Goal: Task Accomplishment & Management: Complete application form

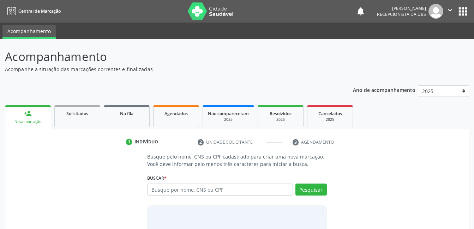
scroll to position [4, 0]
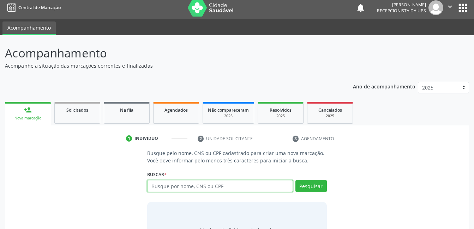
click at [162, 188] on input "text" at bounding box center [219, 186] width 145 height 12
type input "898004530573348"
click at [316, 180] on div "Buscar * Busque por nome, CNS ou CPF Nenhum resultado encontrado para: " " Não …" at bounding box center [236, 183] width 179 height 28
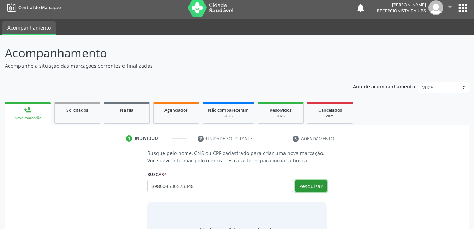
click at [321, 191] on button "Pesquisar" at bounding box center [310, 186] width 31 height 12
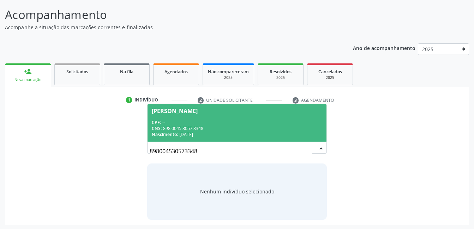
scroll to position [43, 0]
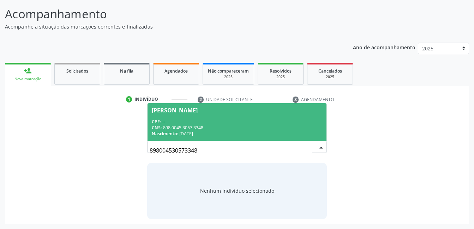
drag, startPoint x: 239, startPoint y: 128, endPoint x: 231, endPoint y: 139, distance: 13.4
click at [239, 128] on div "CNS: 898 0045 3057 3348" at bounding box center [237, 128] width 170 height 6
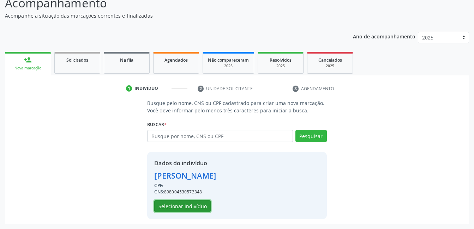
click at [190, 208] on button "Selecionar indivíduo" at bounding box center [182, 206] width 56 height 12
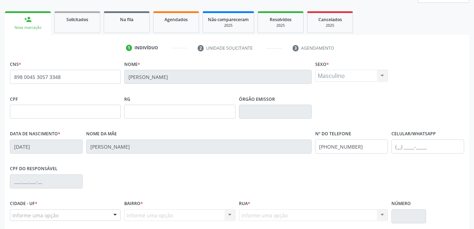
scroll to position [153, 0]
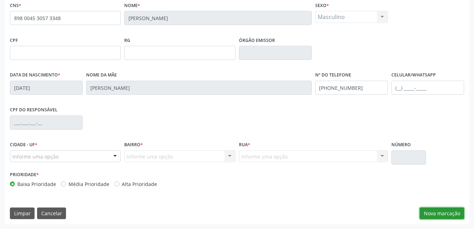
click at [446, 219] on button "Nova marcação" at bounding box center [441, 214] width 44 height 12
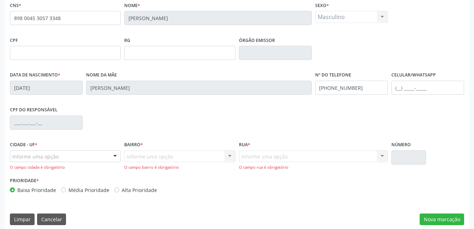
click at [105, 158] on div "Informe uma opção" at bounding box center [65, 157] width 111 height 12
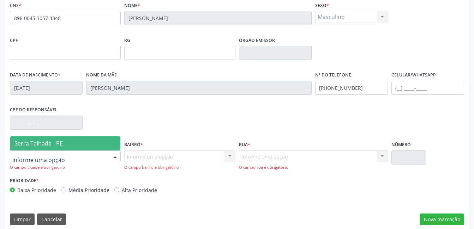
drag, startPoint x: 105, startPoint y: 146, endPoint x: 129, endPoint y: 155, distance: 25.7
click at [105, 145] on span "Serra Talhada - PE" at bounding box center [65, 144] width 110 height 14
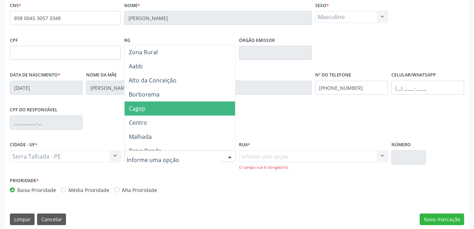
click at [157, 107] on span "Cagep" at bounding box center [181, 109] width 113 height 14
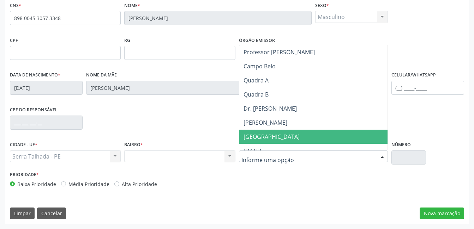
scroll to position [71, 0]
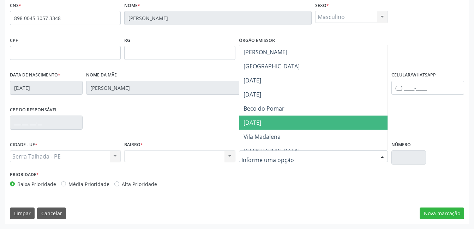
drag, startPoint x: 273, startPoint y: 126, endPoint x: 239, endPoint y: 229, distance: 107.5
click at [272, 126] on span "[DATE]" at bounding box center [313, 123] width 148 height 14
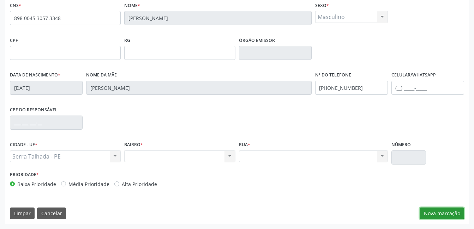
click at [428, 208] on button "Nova marcação" at bounding box center [441, 214] width 44 height 12
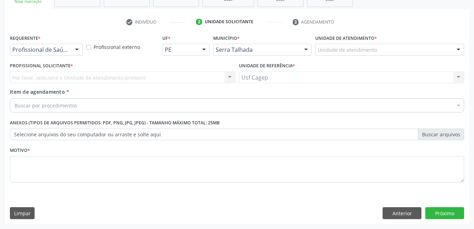
scroll to position [120, 0]
click at [78, 47] on div at bounding box center [77, 50] width 11 height 12
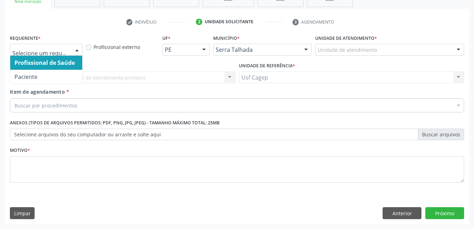
click at [65, 73] on span "Paciente" at bounding box center [46, 77] width 72 height 14
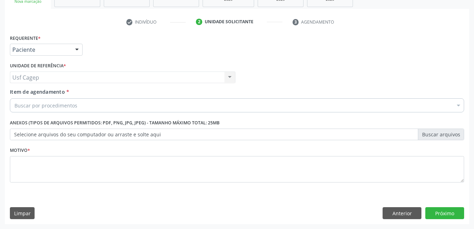
click at [110, 104] on div "Buscar por procedimentos" at bounding box center [237, 105] width 454 height 14
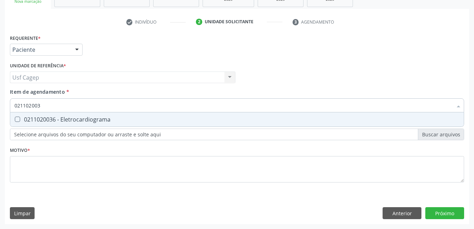
type input "0211020036"
click at [207, 123] on span "0211020036 - Eletrocardiograma" at bounding box center [236, 120] width 453 height 14
checkbox Eletrocardiograma "true"
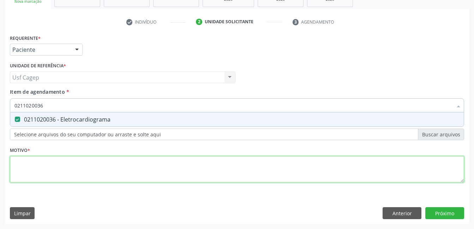
click at [206, 174] on div "Requerente * Paciente Profissional de Saúde Paciente Nenhum resultado encontrad…" at bounding box center [237, 113] width 454 height 160
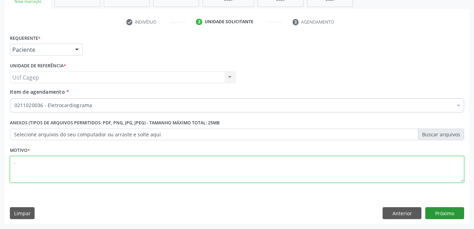
type textarea "."
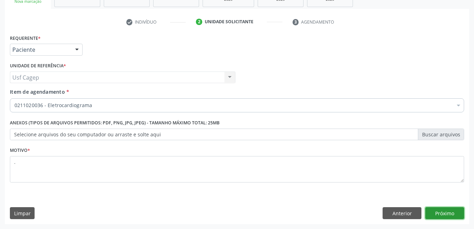
click at [436, 210] on button "Próximo" at bounding box center [444, 213] width 39 height 12
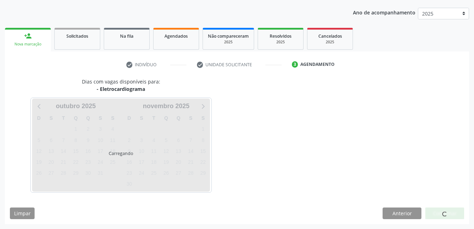
scroll to position [78, 0]
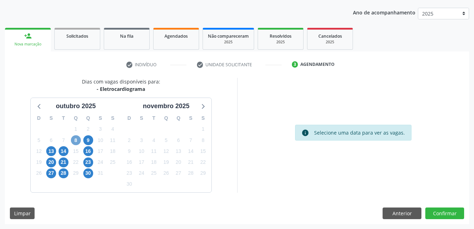
click at [77, 143] on span "8" at bounding box center [76, 140] width 10 height 10
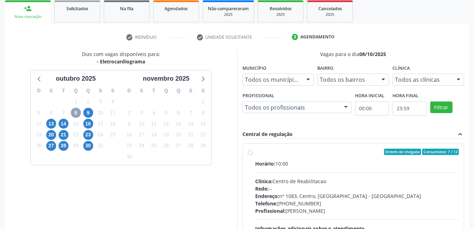
scroll to position [148, 0]
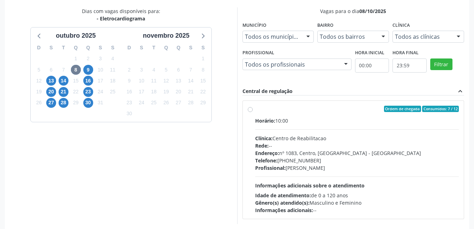
drag, startPoint x: 295, startPoint y: 148, endPoint x: 284, endPoint y: 151, distance: 11.3
click at [296, 148] on div "Rede: --" at bounding box center [357, 145] width 204 height 7
click at [253, 112] on input "Ordem de chegada Consumidos: 7 / 12 Horário: 10:00 Clínica: Centro de Reabilita…" at bounding box center [250, 109] width 5 height 6
radio input "true"
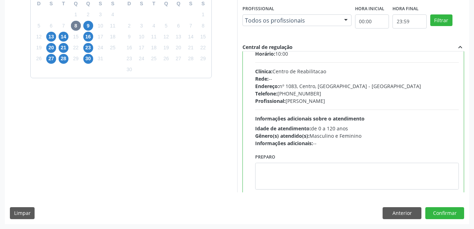
scroll to position [35, 0]
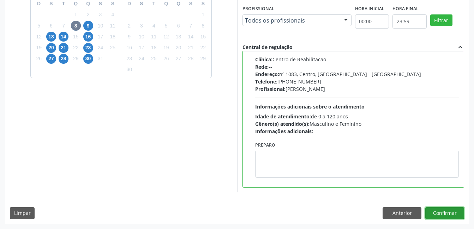
click at [449, 211] on button "Confirmar" at bounding box center [444, 213] width 39 height 12
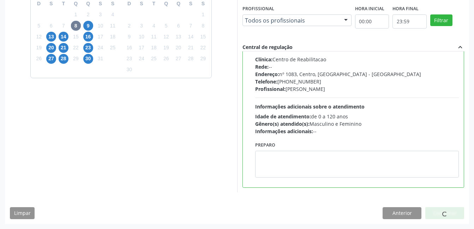
scroll to position [4, 0]
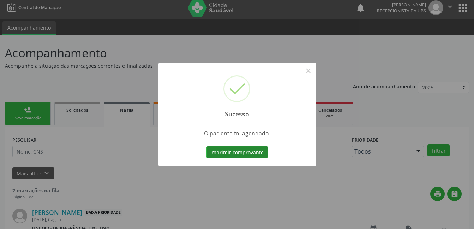
click at [239, 151] on button "Imprimir comprovante" at bounding box center [236, 152] width 61 height 12
